Goal: Obtain resource: Download file/media

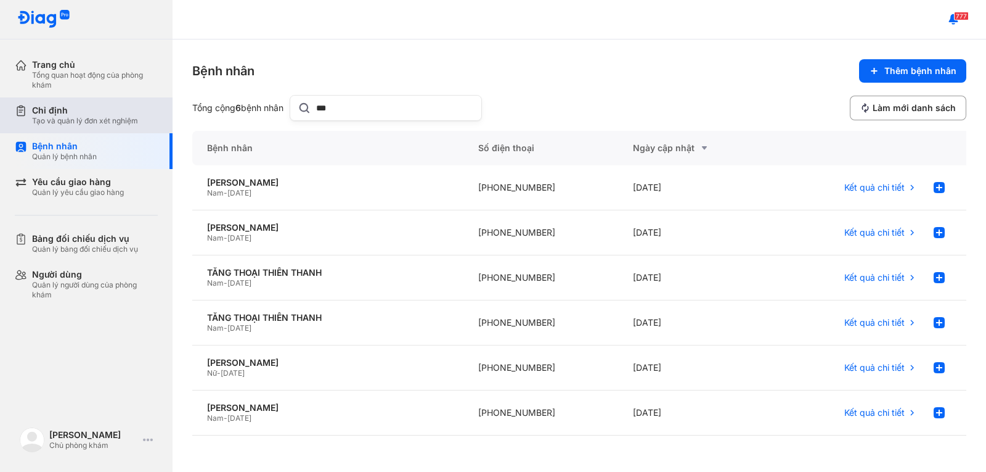
click at [125, 107] on div "Chỉ định" at bounding box center [85, 110] width 106 height 11
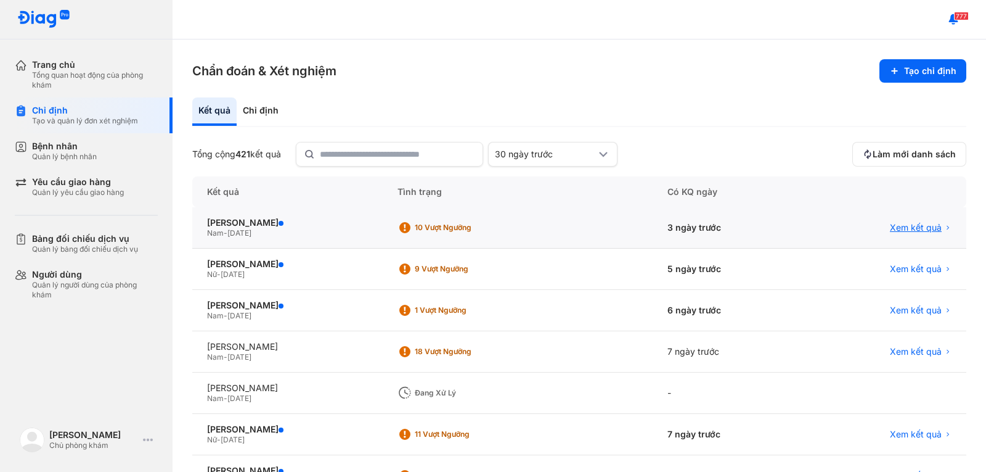
click at [910, 227] on span "Xem kết quả" at bounding box center [916, 227] width 52 height 11
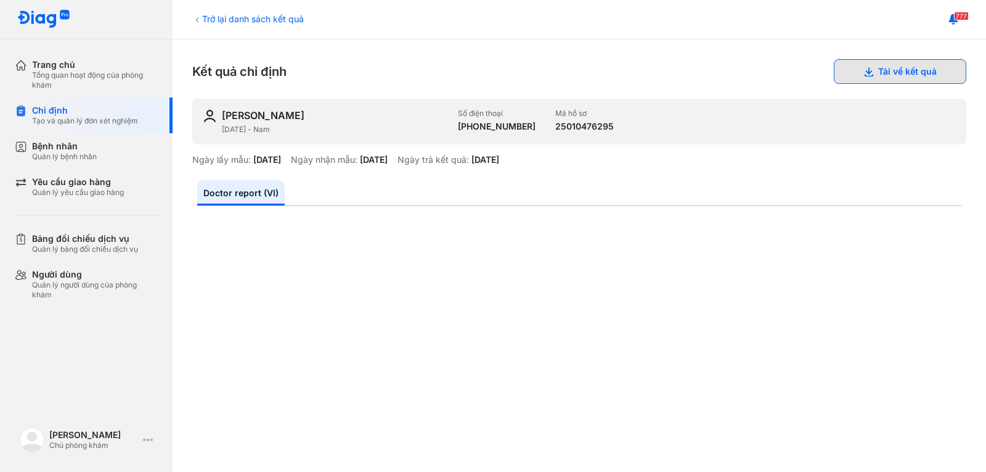
click at [895, 74] on button "Tải về kết quả" at bounding box center [900, 71] width 133 height 25
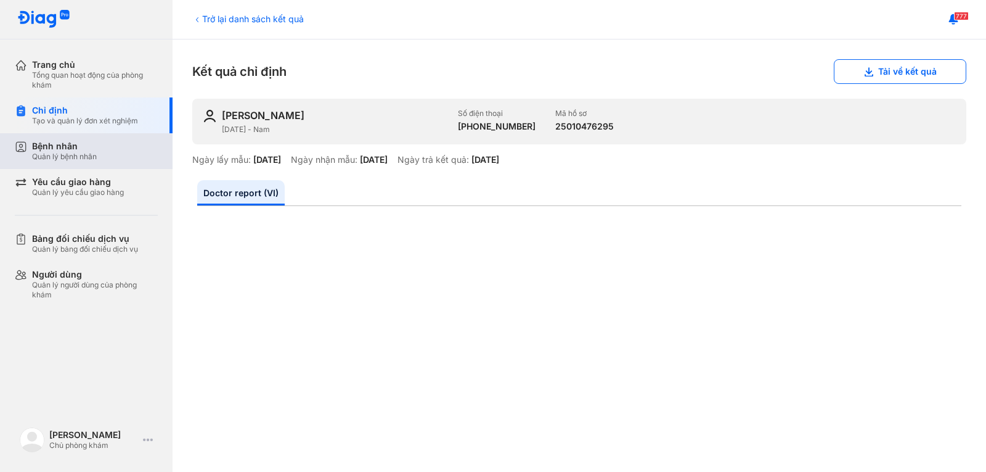
click at [83, 145] on div "Bệnh nhân" at bounding box center [64, 146] width 65 height 11
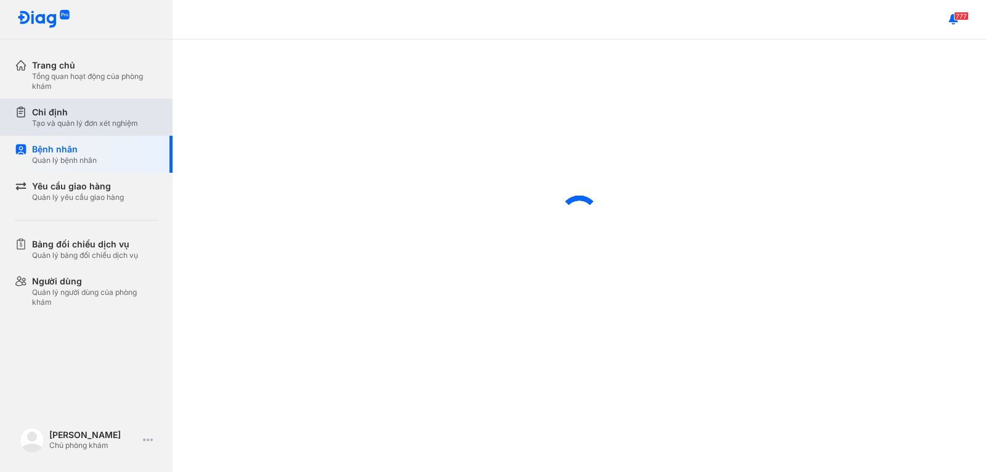
click at [105, 105] on div "Chỉ định Tạo và quản lý đơn xét nghiệm" at bounding box center [94, 117] width 158 height 37
